Goal: Task Accomplishment & Management: Use online tool/utility

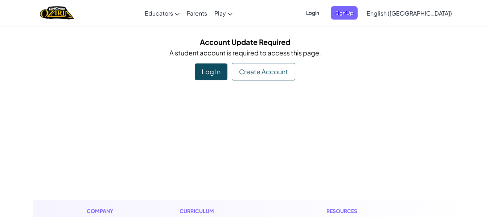
click at [209, 68] on div "Log In" at bounding box center [211, 71] width 33 height 17
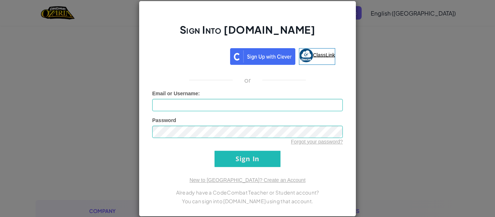
click at [305, 59] on img at bounding box center [306, 56] width 14 height 14
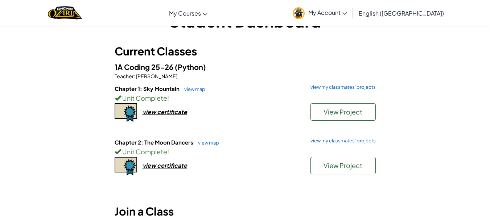
scroll to position [28, 0]
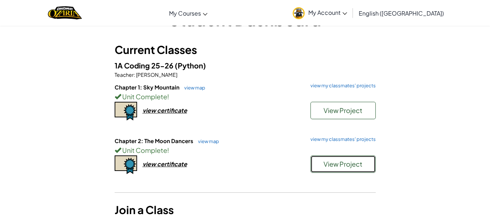
click at [329, 165] on span "View Project" at bounding box center [342, 164] width 39 height 8
